Goal: Subscribe to service/newsletter

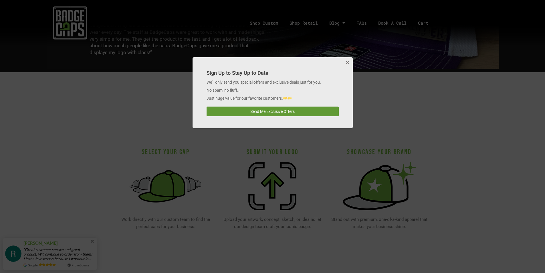
click at [271, 110] on button "Send Me Exclusive Offers" at bounding box center [273, 112] width 132 height 10
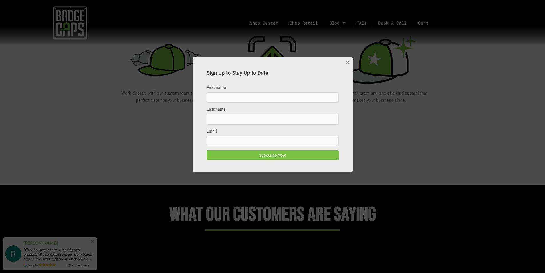
scroll to position [1174, 0]
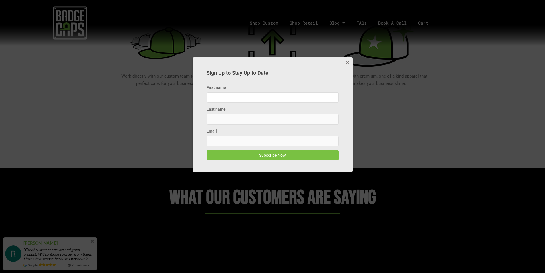
click at [251, 95] on input "First name" at bounding box center [273, 97] width 132 height 10
click at [219, 95] on input "First name" at bounding box center [273, 97] width 132 height 10
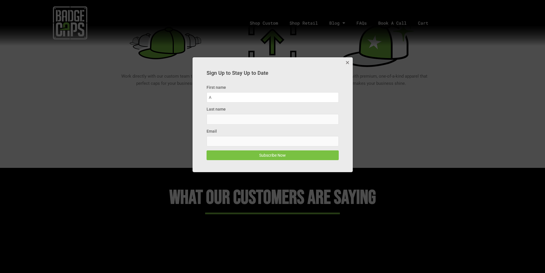
type input "A"
click at [221, 118] on input "Last name" at bounding box center [273, 119] width 132 height 10
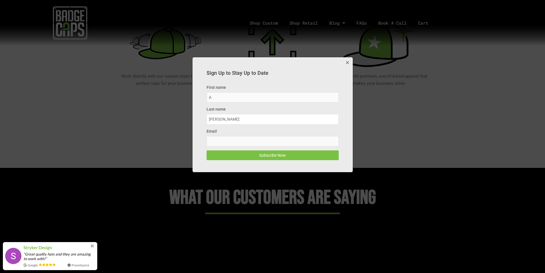
type input "[PERSON_NAME]"
click at [216, 142] on input "Email" at bounding box center [273, 141] width 132 height 10
type input "[EMAIL_ADDRESS][DOMAIN_NAME]"
drag, startPoint x: 279, startPoint y: 155, endPoint x: 289, endPoint y: 188, distance: 34.1
click at [279, 155] on button "Subscribe Now" at bounding box center [273, 155] width 132 height 10
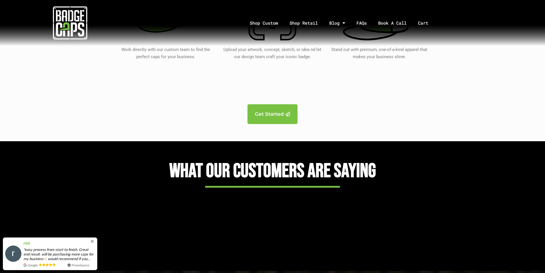
scroll to position [1489, 0]
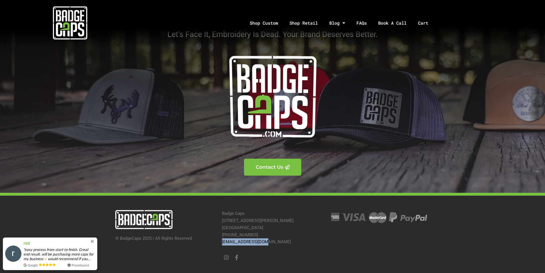
drag, startPoint x: 277, startPoint y: 243, endPoint x: 221, endPoint y: 242, distance: 55.6
click at [221, 242] on div "Badge Caps 39 Lamar Ave Paris, TX 75460 903-905-4146 hello@badgecaps.com Instag…" at bounding box center [272, 235] width 106 height 57
copy link "[EMAIL_ADDRESS][DOMAIN_NAME]"
